Goal: Task Accomplishment & Management: Complete application form

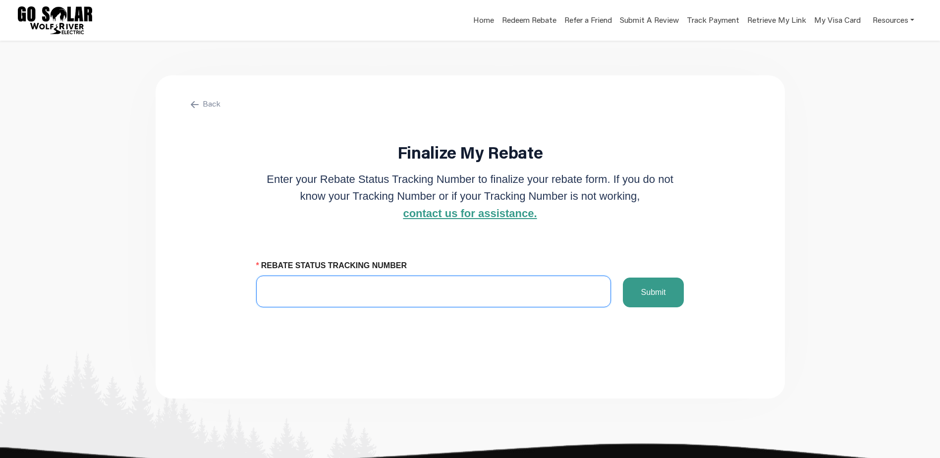
click at [383, 292] on input "REBATE STATUS TRACKING NUMBER" at bounding box center [433, 292] width 355 height 32
paste input "6474513511"
type input "6474513511"
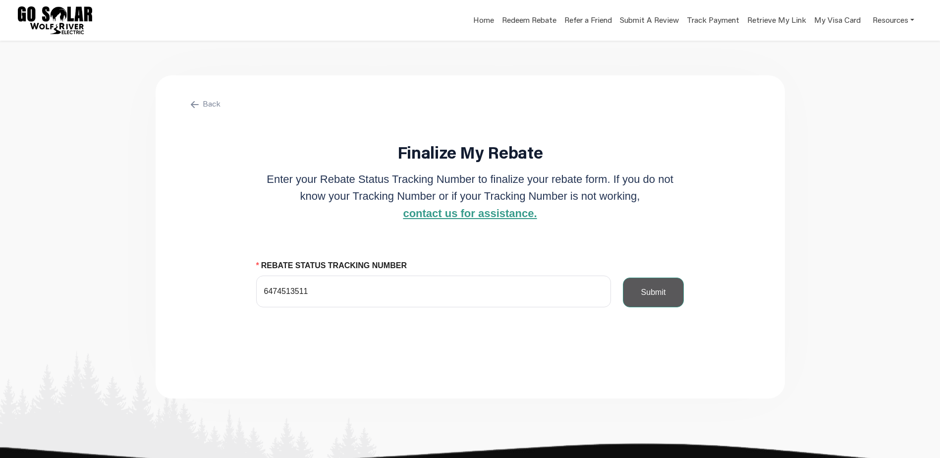
drag, startPoint x: 659, startPoint y: 294, endPoint x: 648, endPoint y: 292, distance: 10.5
click at [658, 294] on button "Submit" at bounding box center [653, 293] width 61 height 30
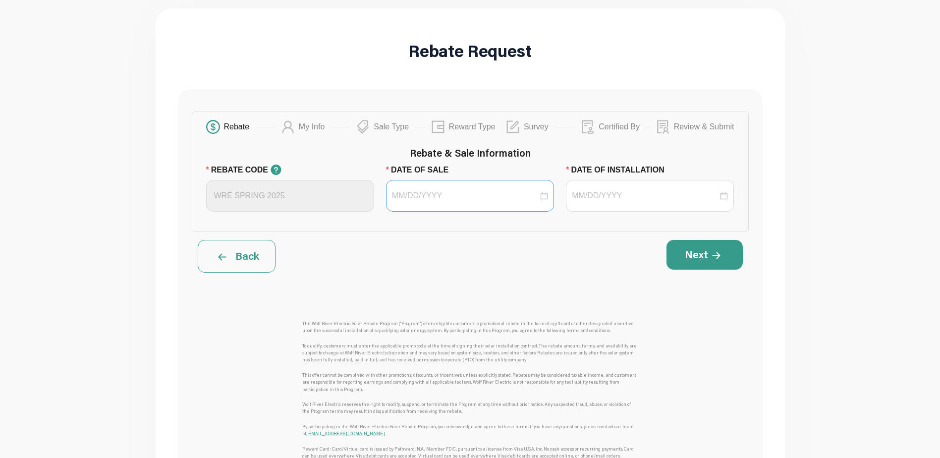
scroll to position [99, 0]
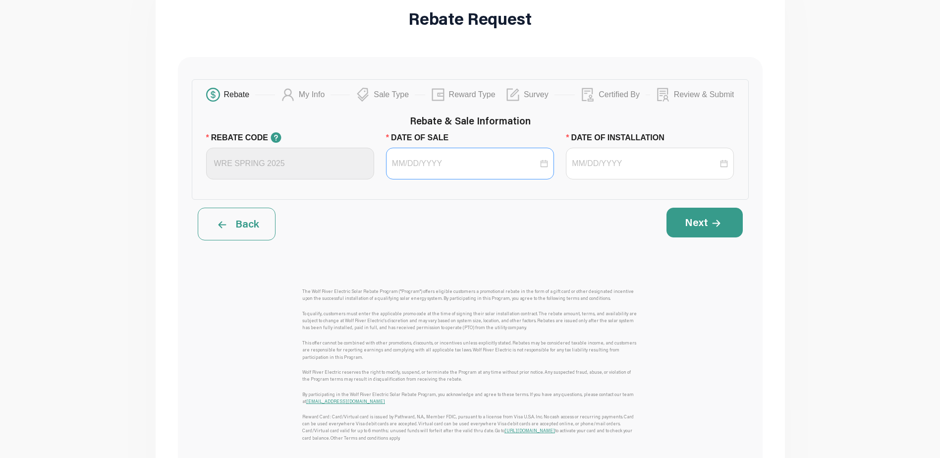
click at [459, 157] on div at bounding box center [470, 164] width 168 height 32
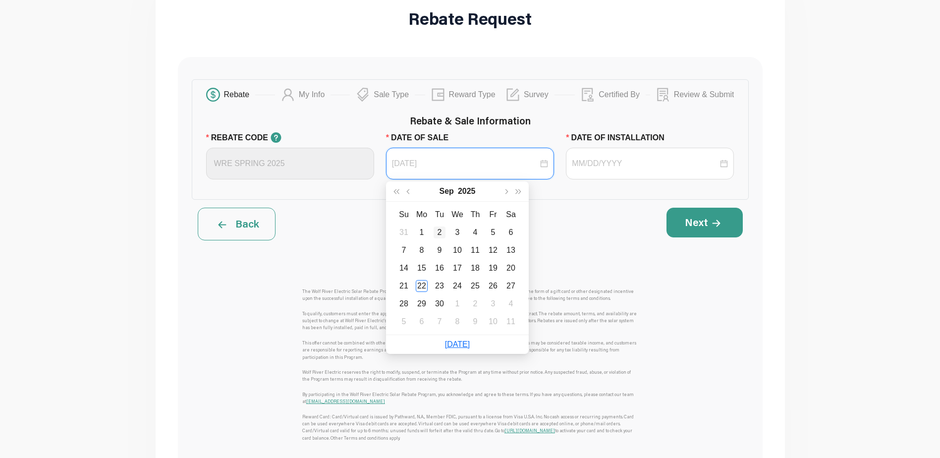
type input "[DATE]"
click at [401, 189] on button "button" at bounding box center [396, 191] width 13 height 20
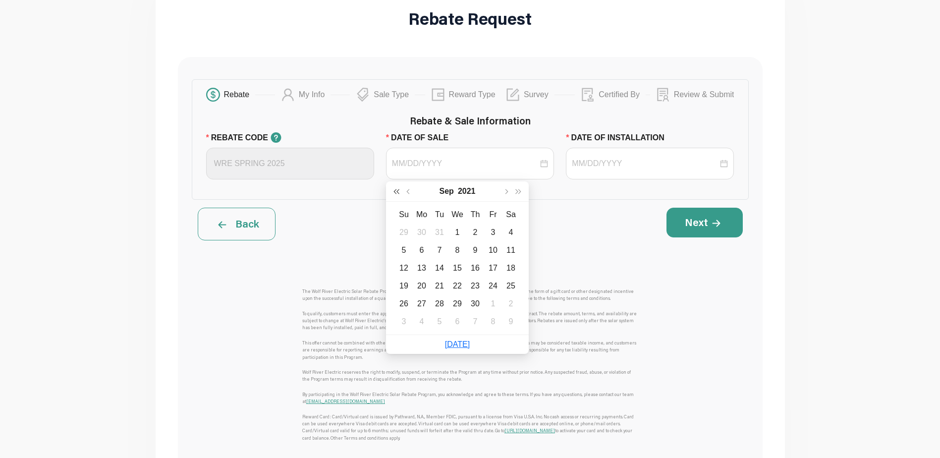
click at [401, 189] on button "button" at bounding box center [396, 191] width 13 height 20
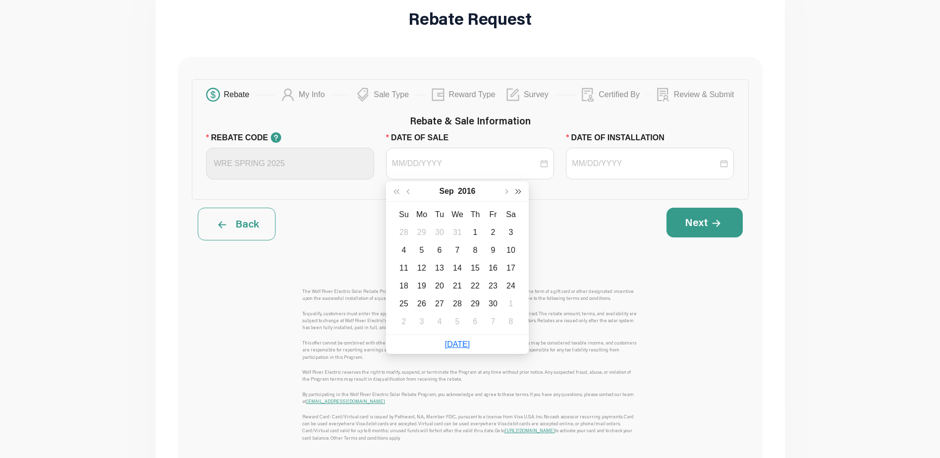
drag, startPoint x: 519, startPoint y: 191, endPoint x: 513, endPoint y: 192, distance: 5.5
click at [517, 191] on span "button" at bounding box center [518, 191] width 5 height 5
click at [516, 192] on span "button" at bounding box center [518, 191] width 5 height 5
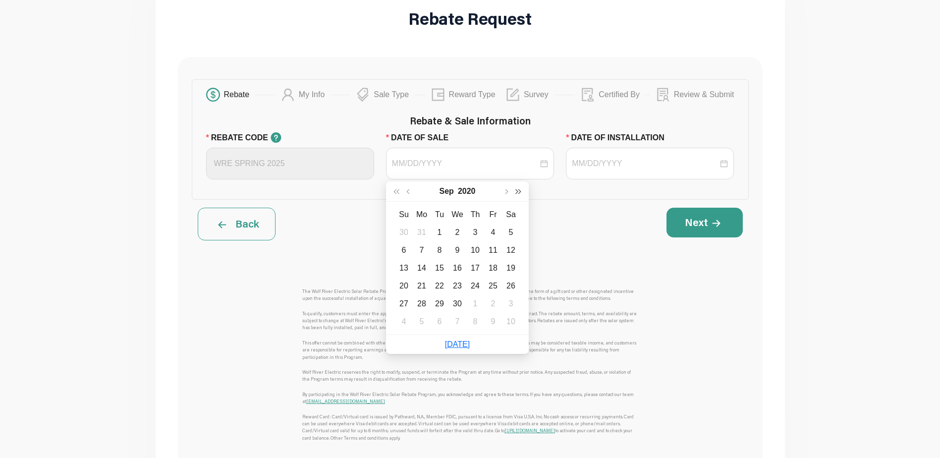
click at [516, 192] on span "button" at bounding box center [518, 191] width 5 height 5
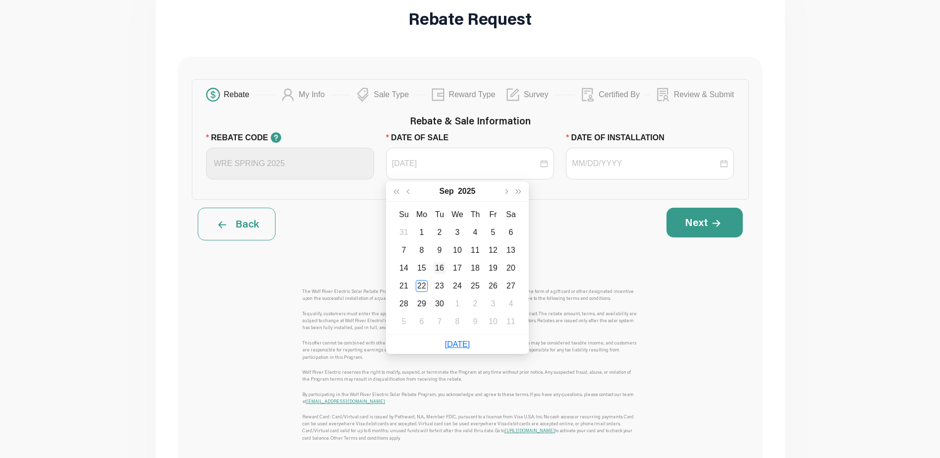
type input "[DATE]"
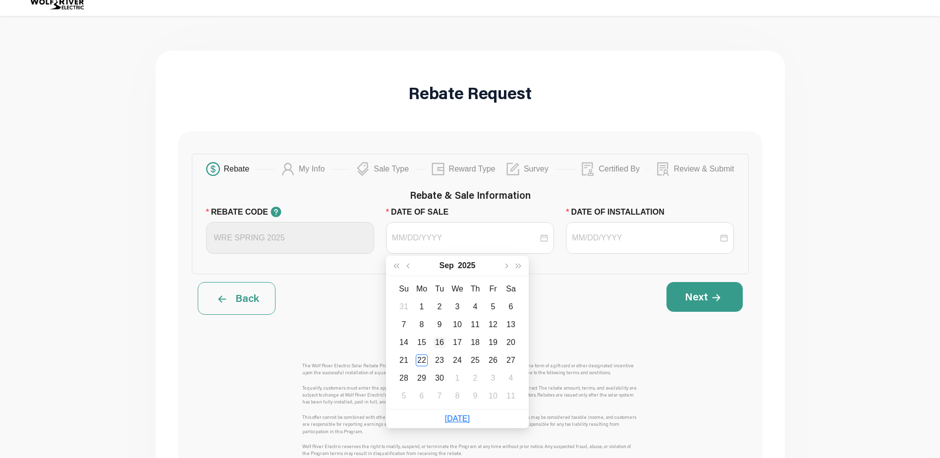
scroll to position [50, 0]
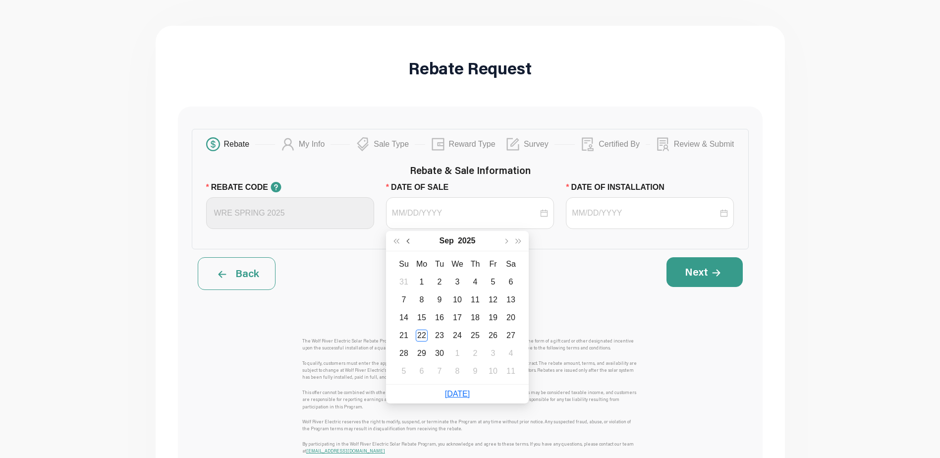
click at [410, 241] on span "button" at bounding box center [408, 240] width 5 height 5
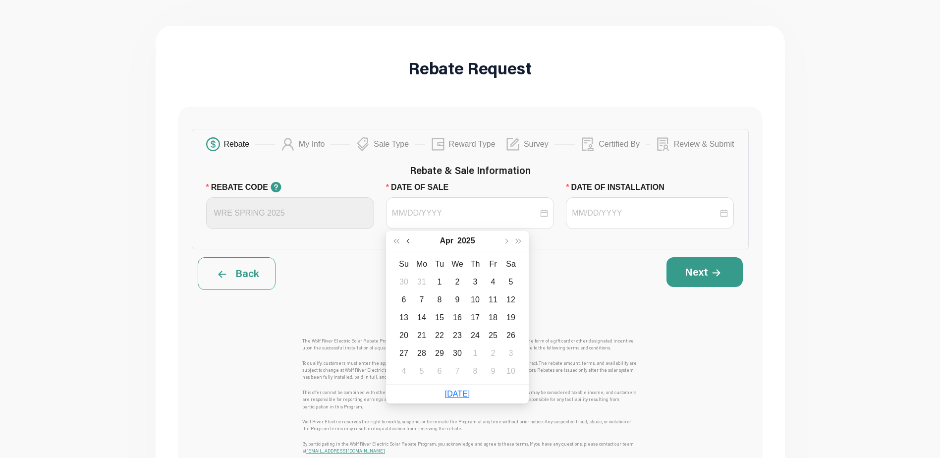
click at [410, 241] on span "button" at bounding box center [408, 240] width 5 height 5
type input "[DATE]"
click at [460, 352] on div "26" at bounding box center [457, 353] width 12 height 12
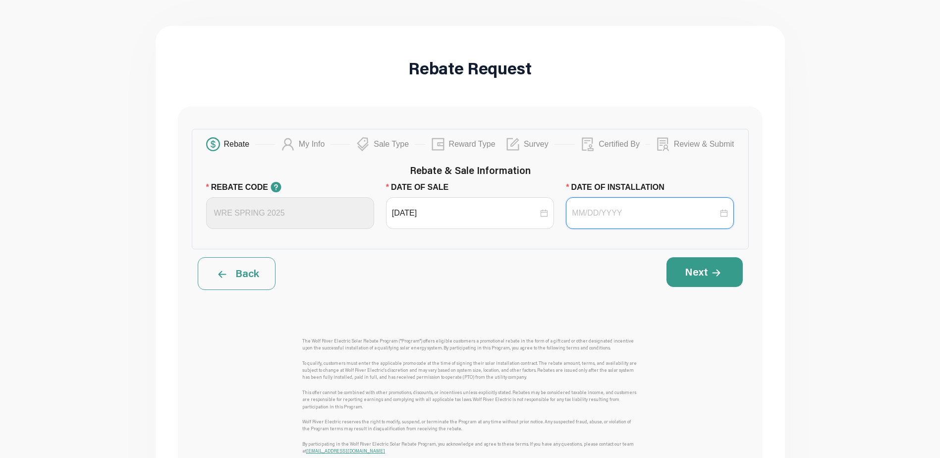
click at [613, 215] on input "DATE OF INSTALLATION" at bounding box center [645, 213] width 146 height 12
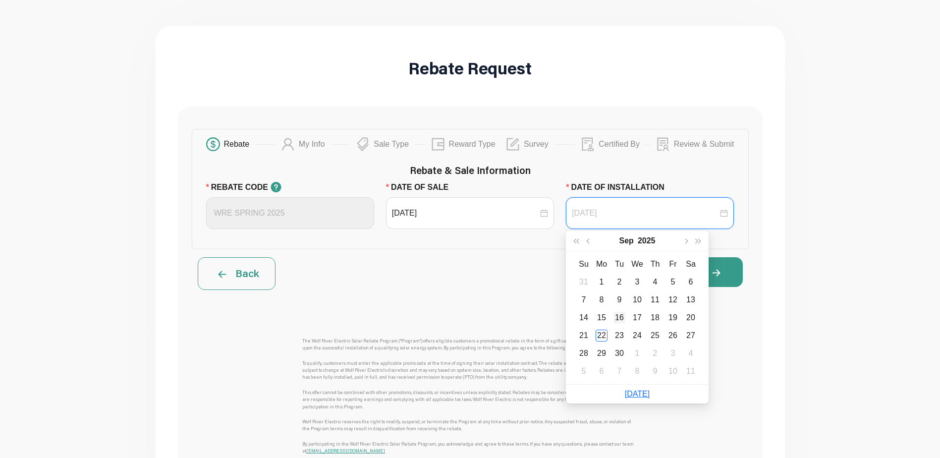
type input "[DATE]"
click at [621, 315] on div "16" at bounding box center [619, 318] width 12 height 12
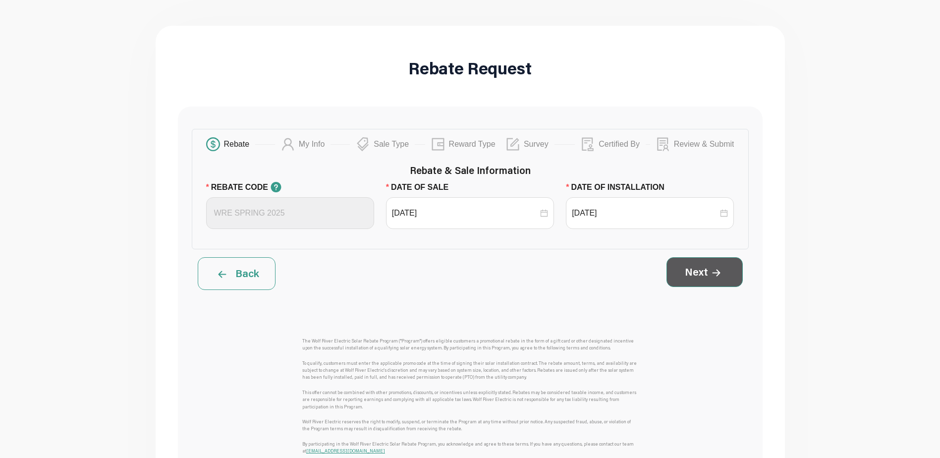
click at [685, 277] on button "Next" at bounding box center [705, 272] width 76 height 30
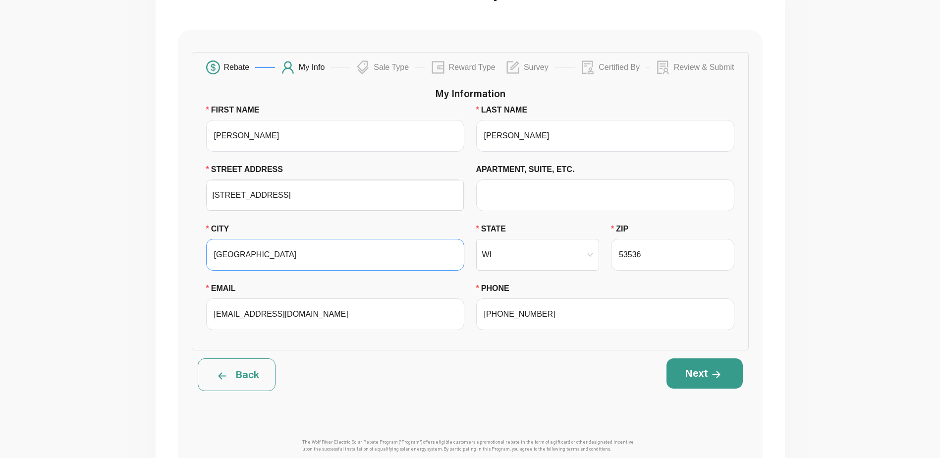
scroll to position [149, 0]
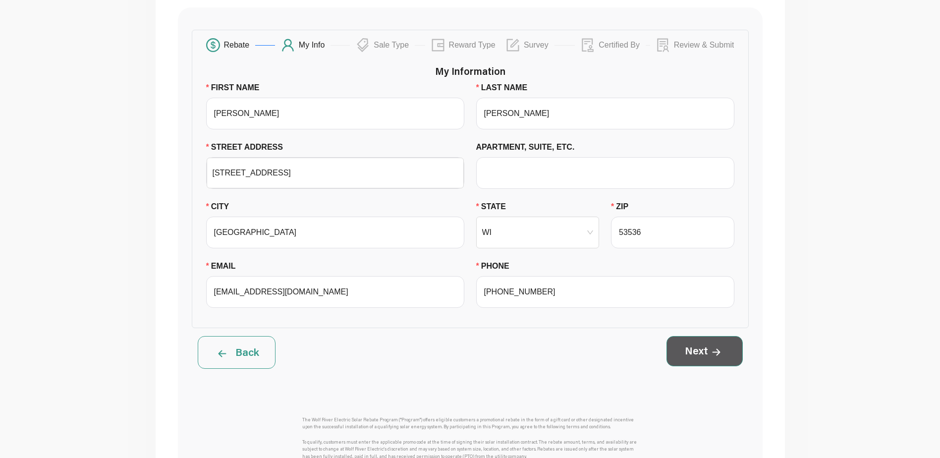
click at [687, 349] on button "Next" at bounding box center [705, 351] width 76 height 30
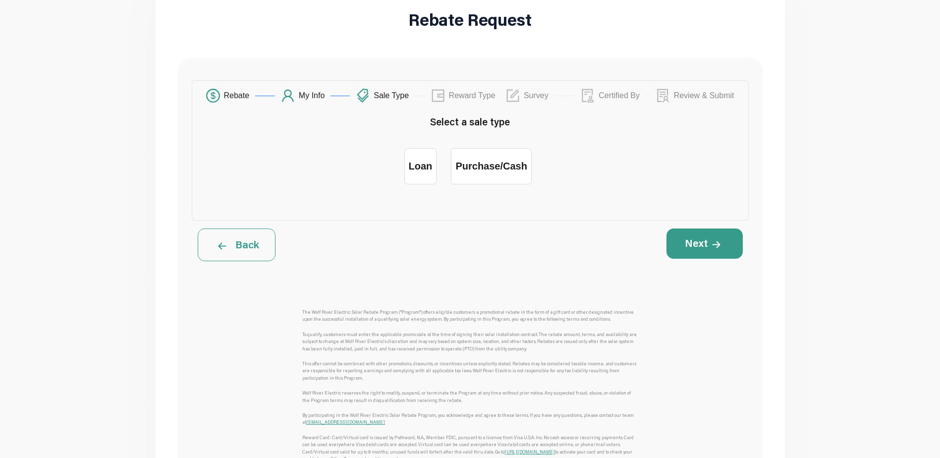
scroll to position [0, 0]
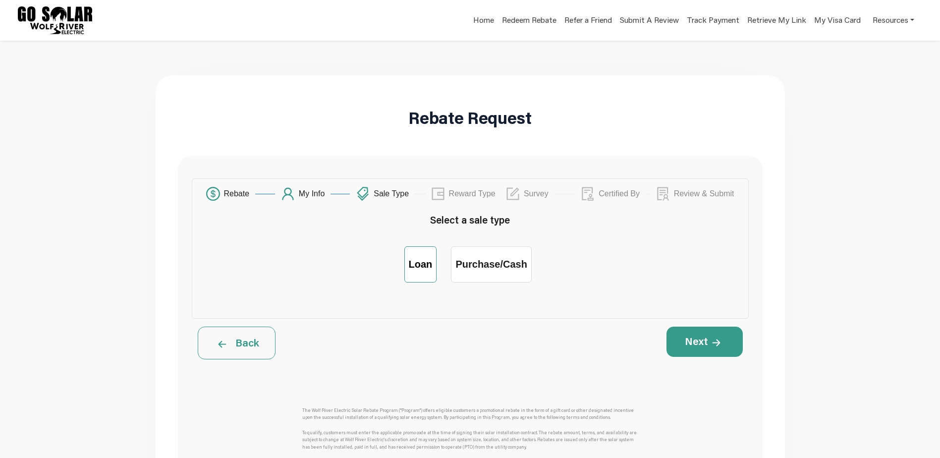
click at [424, 275] on label "Loan" at bounding box center [420, 264] width 33 height 36
click at [420, 257] on input "Loan" at bounding box center [420, 257] width 0 height 0
click at [701, 344] on button "Next" at bounding box center [705, 342] width 76 height 30
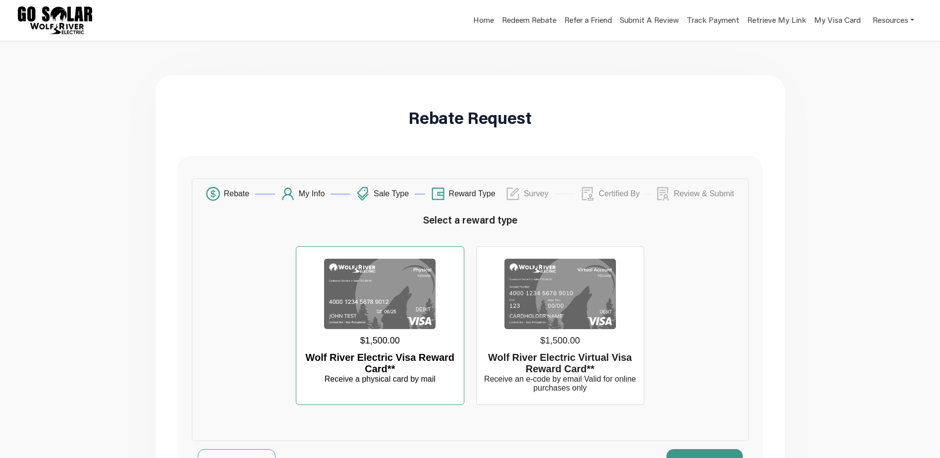
scroll to position [50, 0]
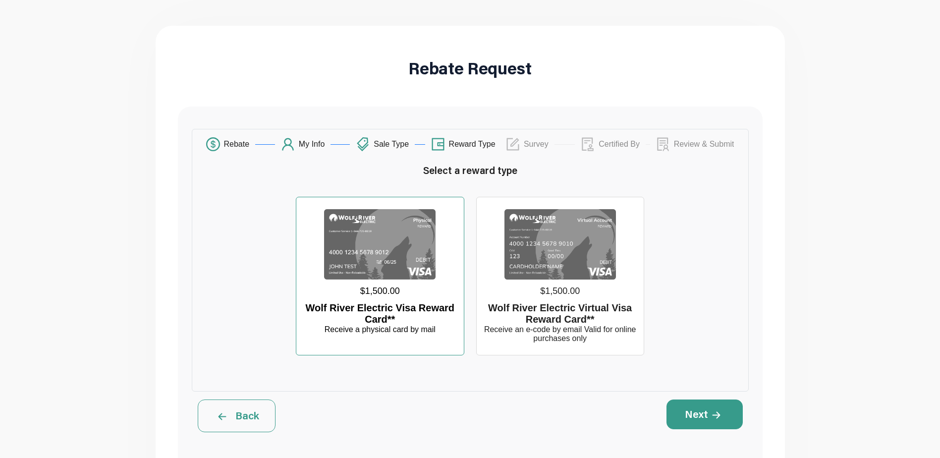
click at [381, 292] on div "$1,500.00" at bounding box center [379, 290] width 159 height 23
click at [380, 207] on input "$1,500.00 Wolf River Electric Visa Reward Card** Receive a physical card by mail" at bounding box center [380, 207] width 0 height 0
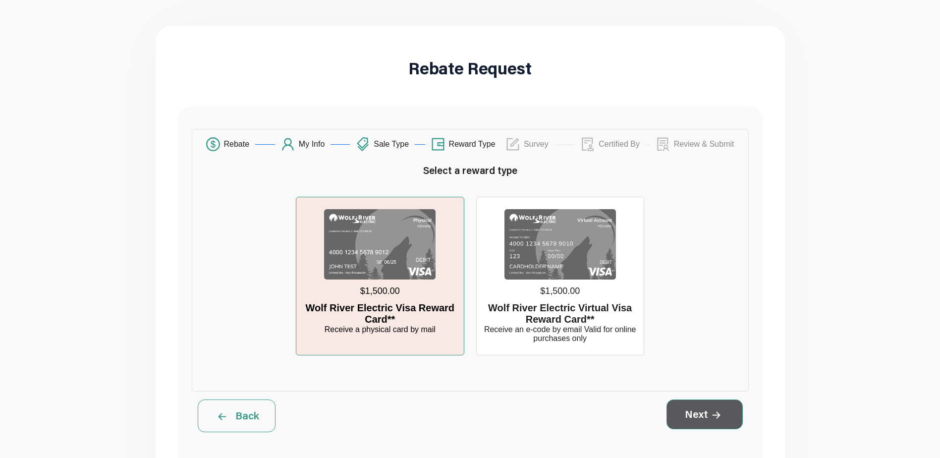
click at [689, 427] on button "Next" at bounding box center [705, 414] width 76 height 30
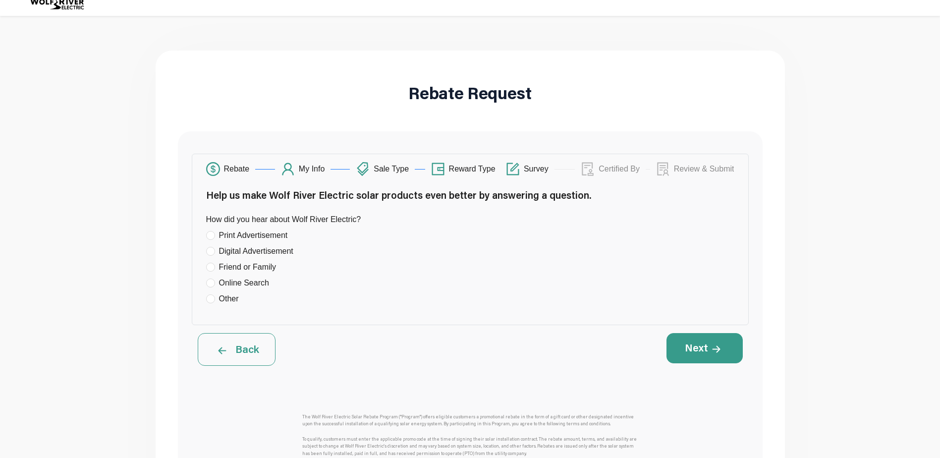
scroll to position [0, 0]
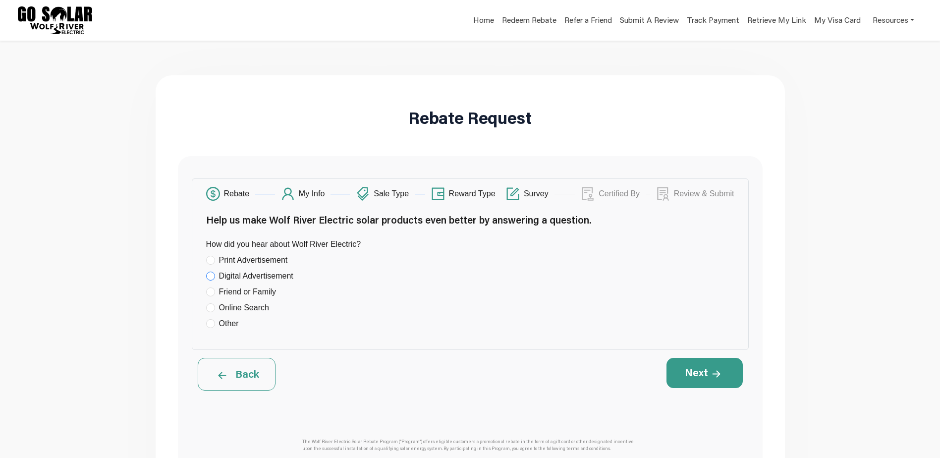
click at [209, 275] on input "Digital Advertisement" at bounding box center [210, 276] width 9 height 9
radio input "true"
click at [713, 380] on button "Next" at bounding box center [705, 373] width 76 height 30
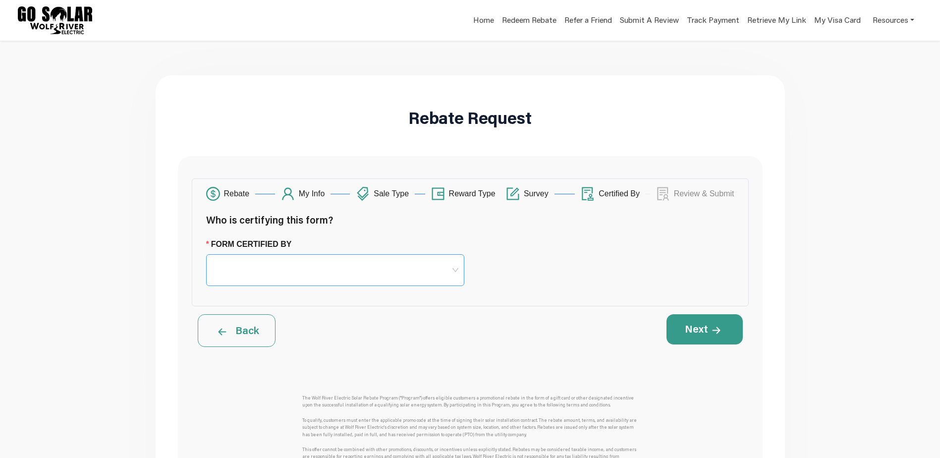
click at [244, 270] on span at bounding box center [335, 270] width 246 height 31
click at [227, 299] on div "Homeowner" at bounding box center [335, 298] width 242 height 12
click at [702, 336] on button "Next" at bounding box center [705, 329] width 76 height 30
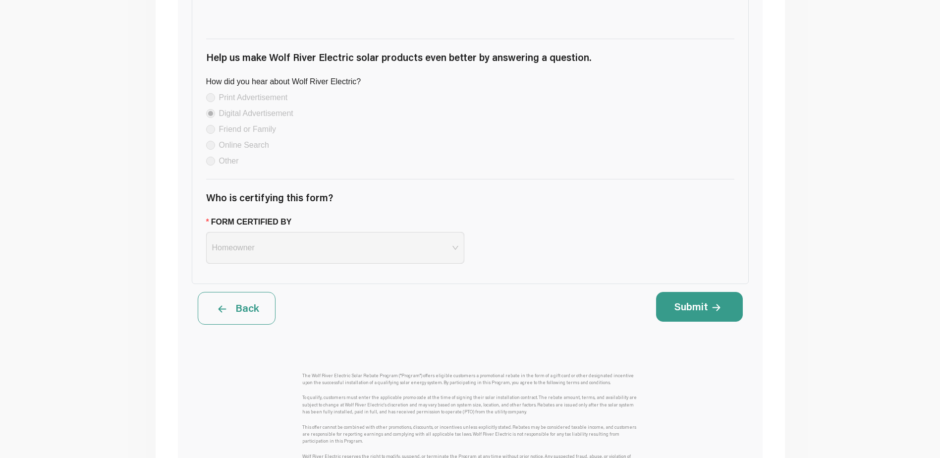
scroll to position [942, 0]
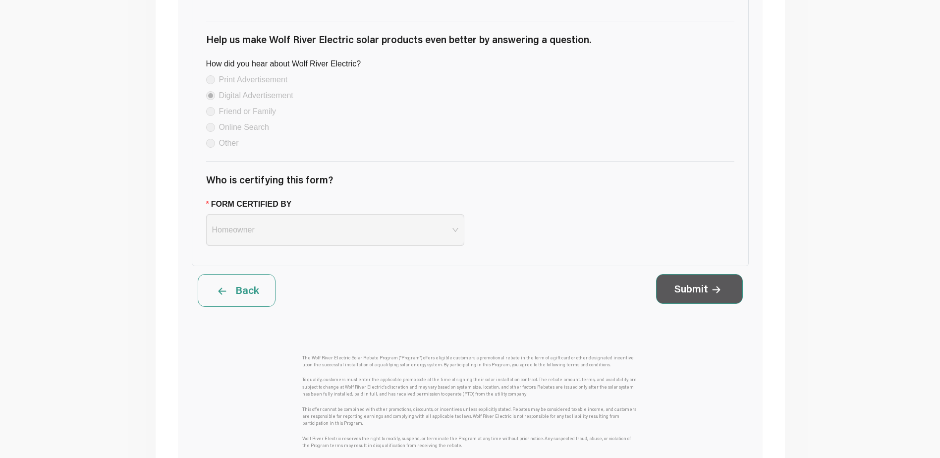
click at [700, 304] on button "Submit" at bounding box center [699, 289] width 87 height 30
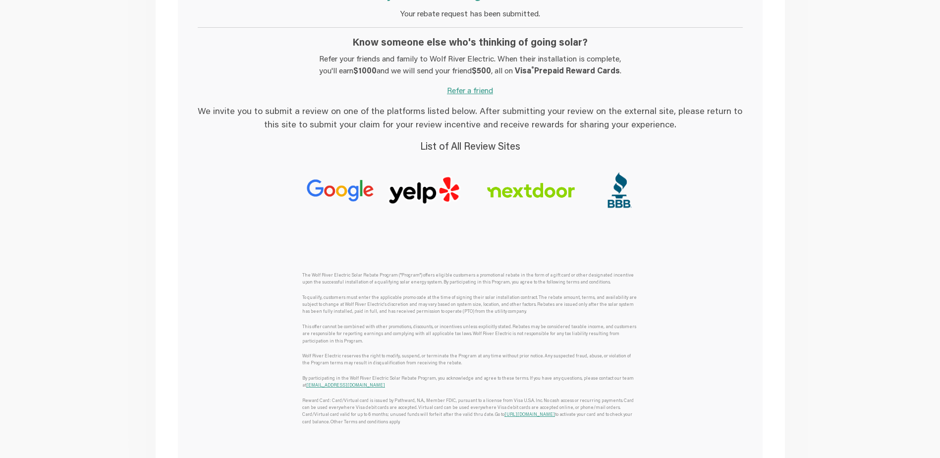
scroll to position [169, 0]
